Goal: Task Accomplishment & Management: Manage account settings

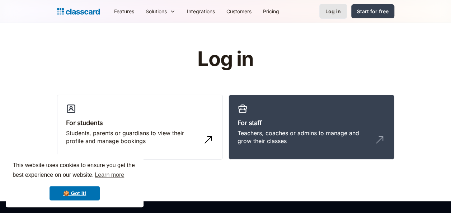
click at [338, 16] on link "Log in" at bounding box center [333, 11] width 28 height 15
click at [332, 15] on link "Log in" at bounding box center [333, 11] width 28 height 15
click at [144, 120] on h3 "For students" at bounding box center [140, 123] width 148 height 10
